Goal: Find specific page/section: Find specific page/section

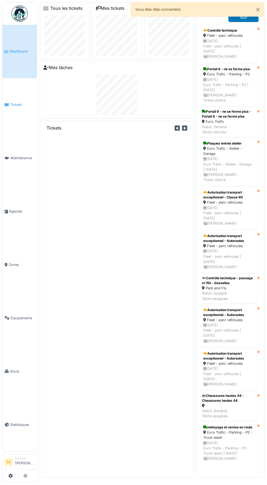
click at [16, 106] on link "Tickets" at bounding box center [19, 104] width 34 height 53
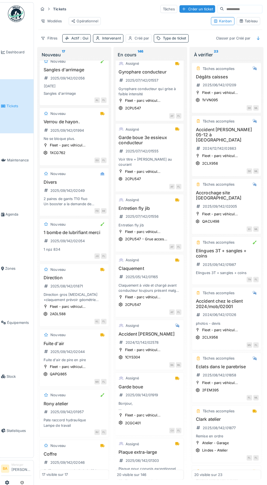
scroll to position [378, 1]
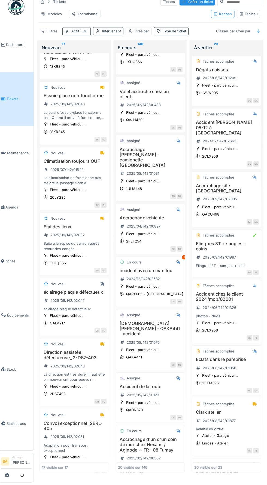
scroll to position [735, 0]
